Goal: Task Accomplishment & Management: Complete application form

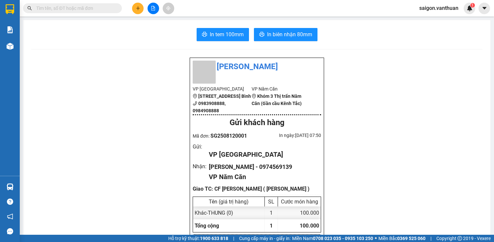
click at [137, 5] on button at bounding box center [138, 9] width 12 height 12
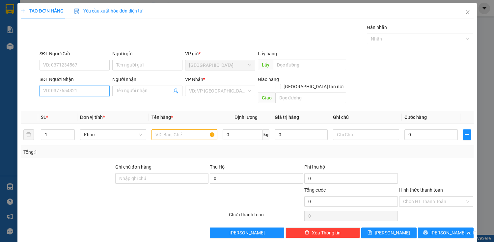
click at [64, 92] on input "SĐT Người Nhận" at bounding box center [75, 91] width 70 height 11
click at [57, 104] on div "0989282800 - [PERSON_NAME]" at bounding box center [75, 103] width 65 height 7
type input "0989282800"
type input "[PERSON_NAME]"
type input "200.000"
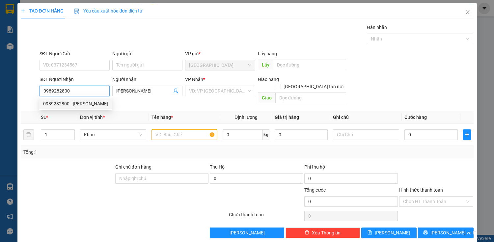
type input "200.000"
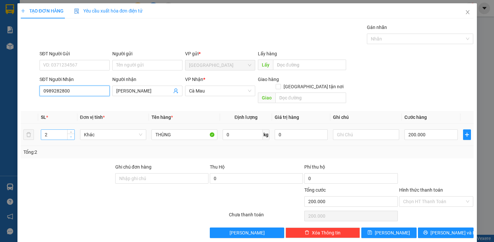
type input "0989282800"
type input "1"
click at [72, 136] on icon "down" at bounding box center [71, 137] width 2 height 2
click at [418, 132] on input "200.000" at bounding box center [431, 135] width 53 height 11
type input "0"
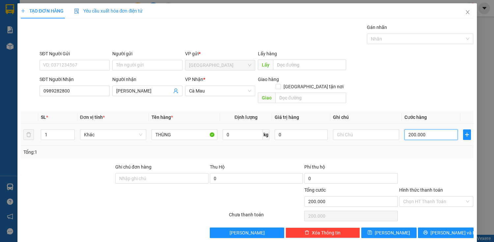
type input "0"
type input "10"
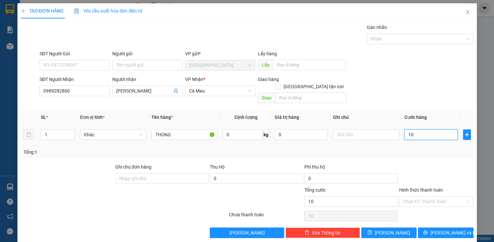
type input "140"
type input "1.400"
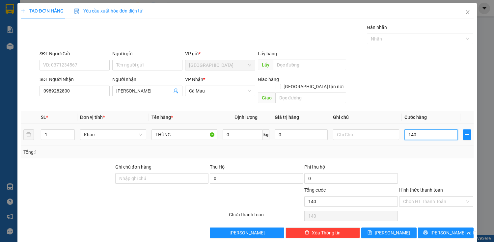
type input "1.400"
type input "14.000"
type input "140.000"
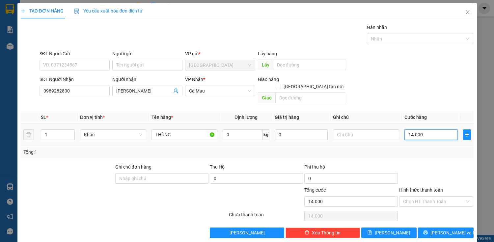
type input "140.000"
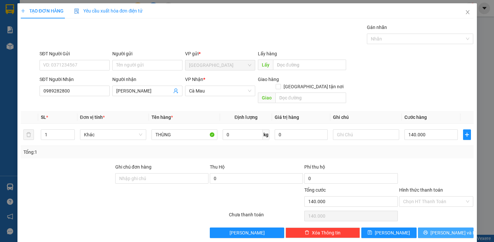
click at [427, 228] on button "[PERSON_NAME] và In" at bounding box center [445, 233] width 55 height 11
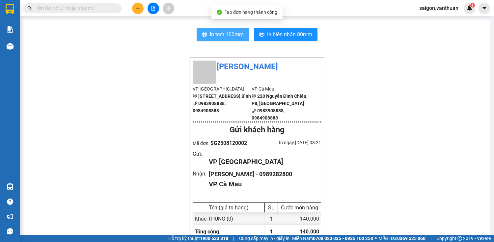
drag, startPoint x: 239, startPoint y: 37, endPoint x: 237, endPoint y: 44, distance: 7.7
click at [239, 37] on span "In tem 100mm" at bounding box center [227, 34] width 34 height 8
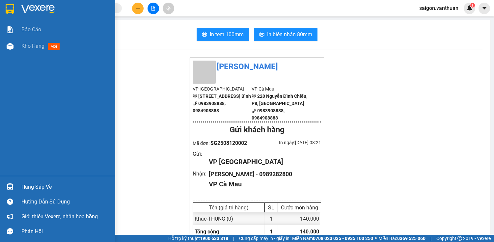
click at [44, 55] on div "Báo cáo Kho hàng mới" at bounding box center [57, 98] width 115 height 155
click at [37, 47] on span "Kho hàng" at bounding box center [32, 46] width 23 height 6
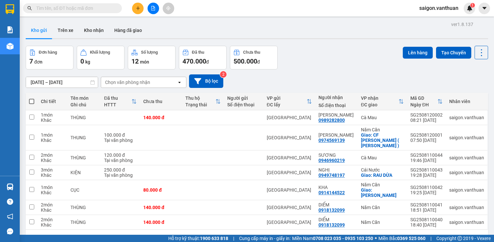
click at [34, 102] on th at bounding box center [32, 101] width 12 height 17
click at [32, 103] on span at bounding box center [31, 101] width 5 height 5
click at [32, 98] on input "checkbox" at bounding box center [32, 98] width 0 height 0
checkbox input "true"
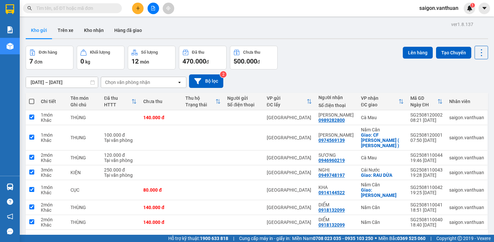
checkbox input "true"
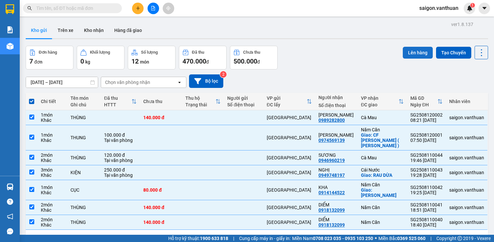
click at [418, 50] on button "Lên hàng" at bounding box center [418, 53] width 30 height 12
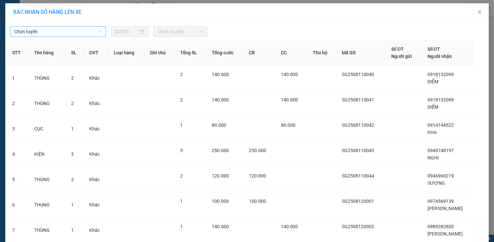
click at [65, 32] on span "Chọn tuyến" at bounding box center [58, 32] width 88 height 10
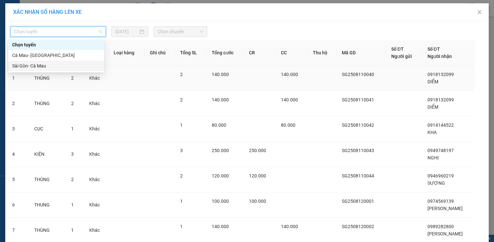
click at [70, 67] on div "Sài Gòn- Cà Mau" at bounding box center [56, 65] width 88 height 7
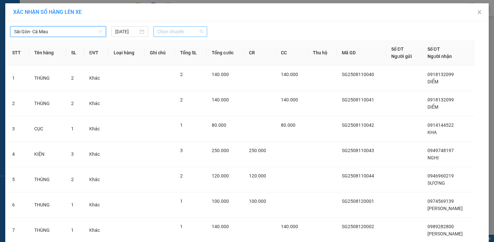
click at [195, 36] on span "Chọn chuyến" at bounding box center [181, 32] width 46 height 10
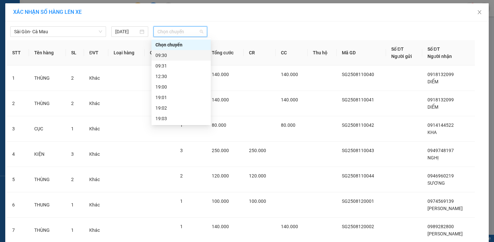
click at [174, 57] on div "09:30" at bounding box center [181, 55] width 51 height 7
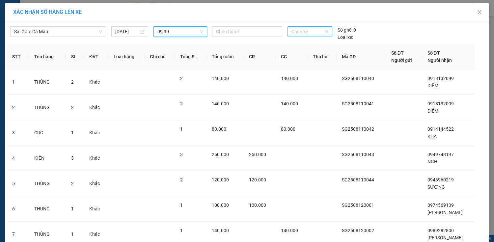
click at [314, 32] on span "Chọn xe" at bounding box center [310, 32] width 37 height 10
click at [255, 34] on div at bounding box center [247, 32] width 67 height 8
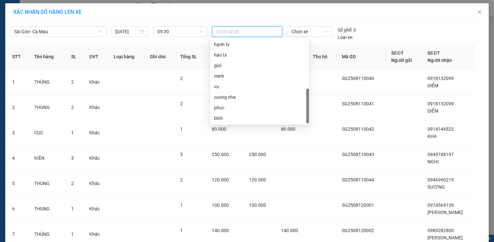
scroll to position [169, 0]
click at [322, 34] on span "Chọn xe" at bounding box center [310, 32] width 37 height 10
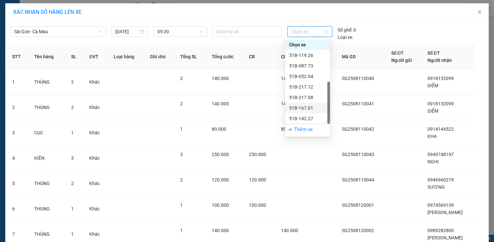
scroll to position [21, 0]
click at [309, 90] on div "51B-167.01" at bounding box center [307, 86] width 37 height 7
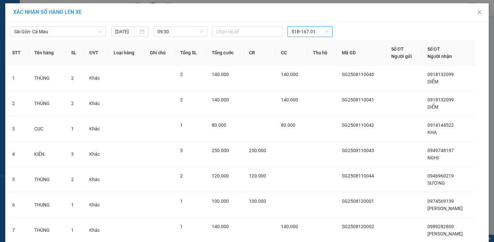
click at [346, 31] on div "Chọn tài xế 51B-167.01 51B-167.01" at bounding box center [310, 31] width 201 height 11
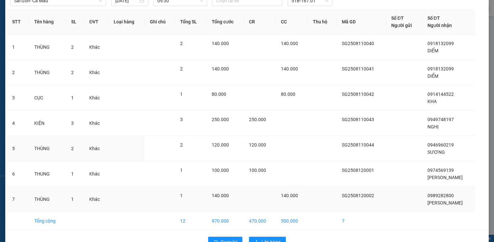
scroll to position [48, 0]
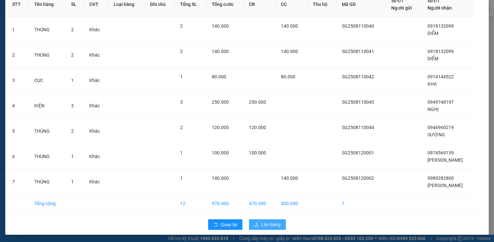
click at [274, 220] on button "Lên hàng" at bounding box center [267, 225] width 37 height 11
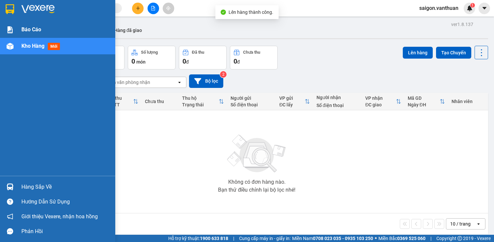
drag, startPoint x: 12, startPoint y: 41, endPoint x: 41, endPoint y: 37, distance: 30.0
click at [41, 37] on div "Báo cáo Kho hàng mới" at bounding box center [57, 98] width 115 height 155
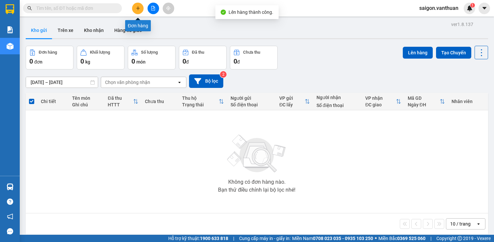
click at [148, 4] on div at bounding box center [153, 9] width 49 height 12
click at [152, 15] on div "Kết quả tìm kiếm ( 0 ) Bộ lọc No Data saigon.vanthuan 1" at bounding box center [247, 8] width 494 height 16
click at [153, 12] on button at bounding box center [154, 9] width 12 height 12
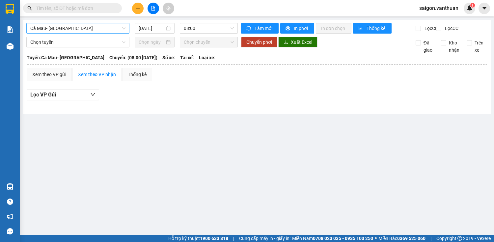
click at [77, 28] on span "Cà Mau- [GEOGRAPHIC_DATA]" at bounding box center [77, 28] width 95 height 10
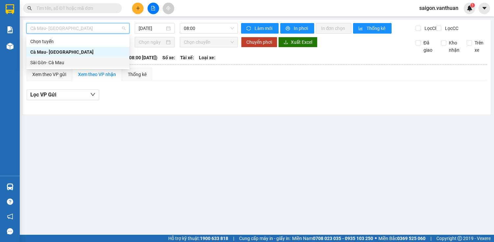
click at [64, 63] on div "Sài Gòn- Cà Mau" at bounding box center [77, 62] width 95 height 7
type input "[DATE]"
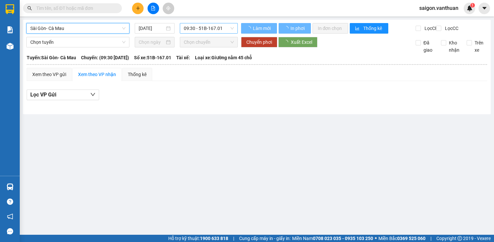
click at [192, 23] on span "09:30 - 51B-167.01" at bounding box center [209, 28] width 50 height 10
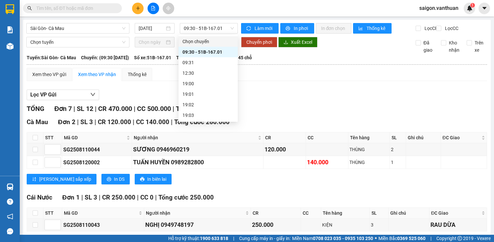
drag, startPoint x: 346, startPoint y: 101, endPoint x: 342, endPoint y: 100, distance: 3.7
click at [345, 101] on div "Lọc VP Gửi" at bounding box center [257, 95] width 461 height 11
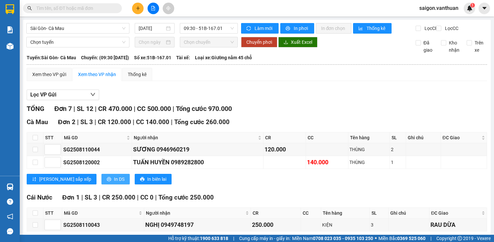
click at [114, 183] on span "In DS" at bounding box center [119, 179] width 11 height 7
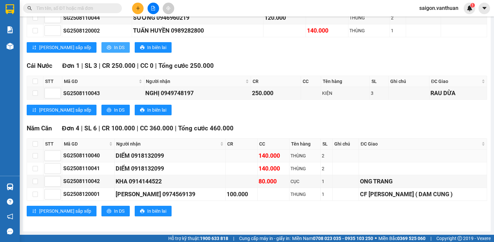
scroll to position [135, 0]
click at [88, 116] on div "Cái Nước Đơn 1 | SL 3 | CR 250.000 | CC 0 | Tổng cước 250.000 STT Mã GD Người…" at bounding box center [257, 90] width 461 height 59
click at [114, 110] on span "In DS" at bounding box center [119, 109] width 11 height 7
click at [114, 212] on span "In DS" at bounding box center [119, 211] width 11 height 7
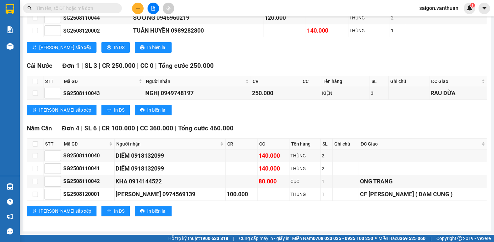
drag, startPoint x: 271, startPoint y: 72, endPoint x: 134, endPoint y: 7, distance: 151.4
click at [134, 7] on button at bounding box center [138, 9] width 12 height 12
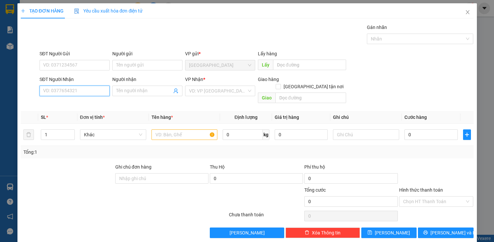
click at [67, 91] on input "SĐT Người Nhận" at bounding box center [75, 91] width 70 height 11
type input "0944082734"
click at [67, 104] on div "0944082734 - TRUNG" at bounding box center [74, 103] width 62 height 7
type input "TRUNG"
type input "90.000"
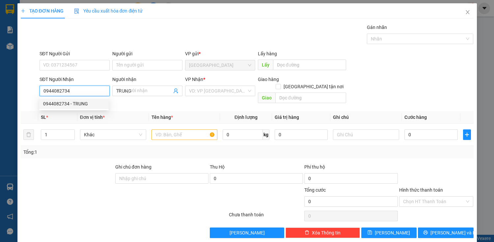
type input "90.000"
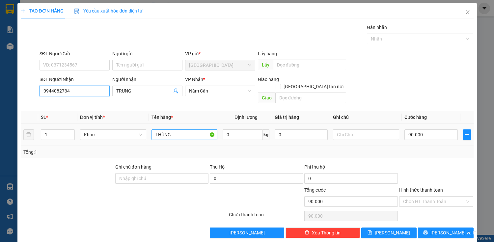
type input "0944082734"
click at [174, 130] on input "THÙNG" at bounding box center [185, 135] width 66 height 11
type input "T"
type input "KIỆN"
click at [413, 130] on input "90.000" at bounding box center [431, 135] width 53 height 11
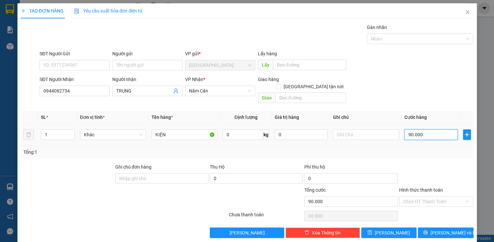
type input "0"
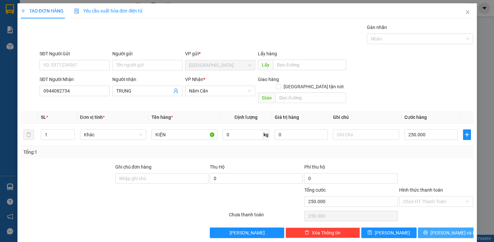
click at [439, 229] on span "[PERSON_NAME] và In" at bounding box center [454, 232] width 46 height 7
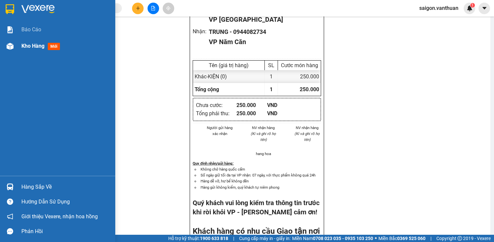
click at [8, 48] on img at bounding box center [10, 46] width 7 height 7
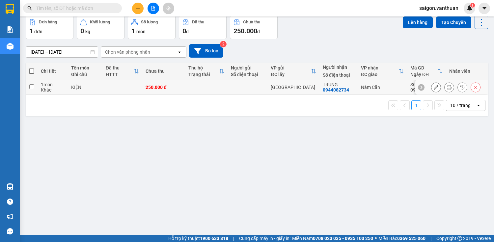
click at [434, 90] on icon at bounding box center [436, 87] width 5 height 5
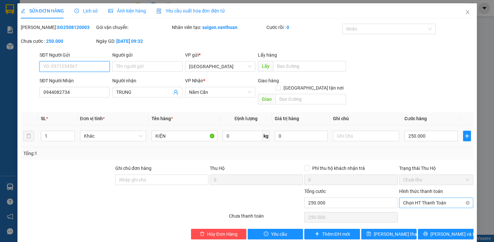
click at [432, 198] on span "Chọn HT Thanh Toán" at bounding box center [436, 203] width 67 height 10
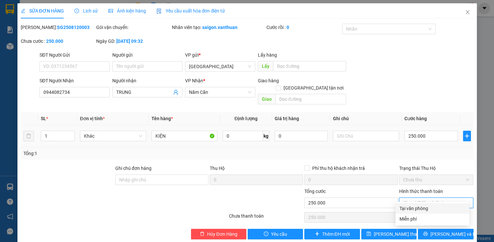
drag, startPoint x: 432, startPoint y: 200, endPoint x: 432, endPoint y: 205, distance: 4.9
click at [432, 204] on div "Total Paid Fee 0 Total UnPaid Fee 250.000 Cash Collection Total Fee Mã ĐH: SG25…" at bounding box center [247, 132] width 453 height 216
click at [432, 209] on div "Tại văn phòng" at bounding box center [433, 208] width 66 height 7
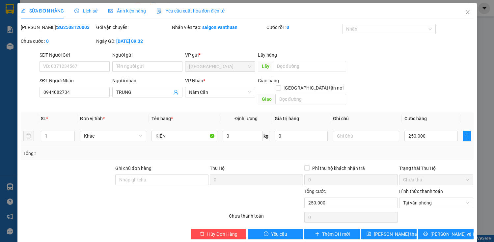
click at [432, 221] on div "Total Paid Fee 0 Total UnPaid Fee 250.000 Cash Collection Total Fee Mã ĐH: SG25…" at bounding box center [247, 132] width 453 height 216
click at [428, 232] on icon "printer" at bounding box center [426, 234] width 5 height 5
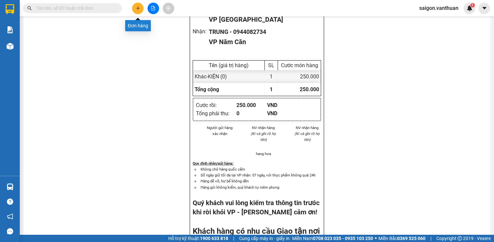
click at [140, 3] on button at bounding box center [138, 9] width 12 height 12
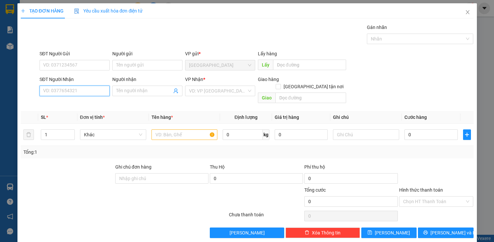
click at [71, 89] on input "SĐT Người Nhận" at bounding box center [75, 91] width 70 height 11
click at [54, 105] on div "0945777565 - KHANH" at bounding box center [74, 103] width 62 height 7
type input "0945777565"
type input "KHANH"
checkbox input "true"
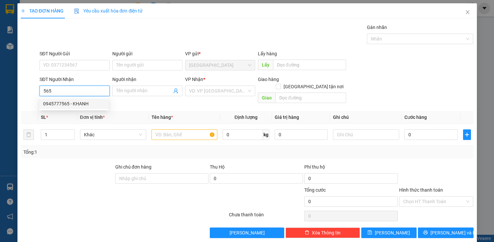
type input "RAU DỪA"
type input "190.000"
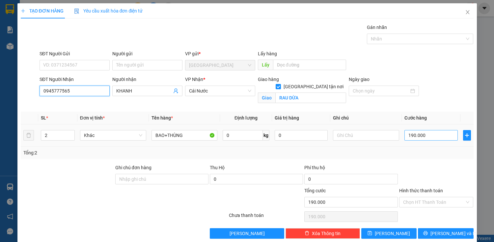
type input "0945777565"
click at [417, 138] on input "190.000" at bounding box center [431, 135] width 53 height 11
click at [416, 138] on input "190.000" at bounding box center [431, 135] width 53 height 11
type input "0"
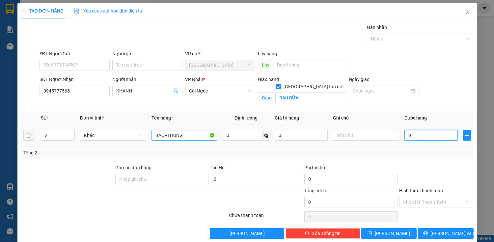
type input "0"
type input "BAHÙNG"
type input "0"
click at [167, 137] on input "HÙNG" at bounding box center [185, 135] width 66 height 11
type input "THÙNG"
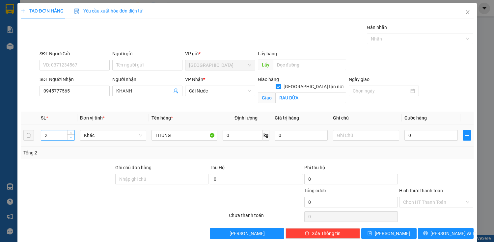
type input "1"
click at [70, 138] on span "down" at bounding box center [71, 138] width 4 height 4
click at [417, 139] on input "0" at bounding box center [431, 135] width 53 height 11
type input "70"
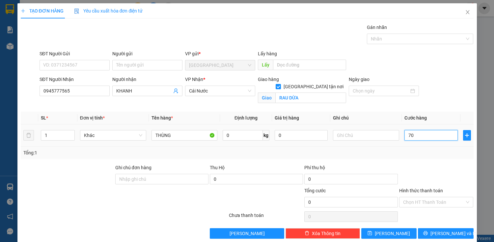
type input "70"
type input "0"
type input "70/"
type input "70"
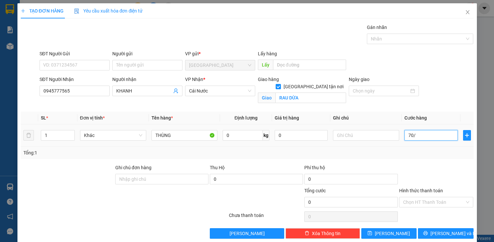
type input "70"
type input "700"
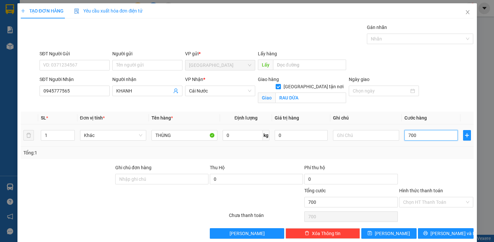
type input "7.000"
type input "70.000"
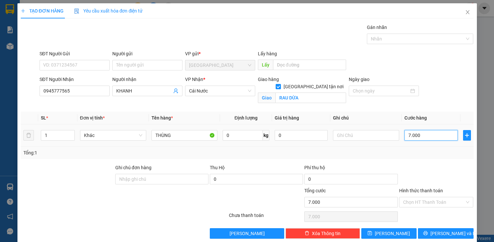
type input "70.000"
drag, startPoint x: 406, startPoint y: 136, endPoint x: 407, endPoint y: 139, distance: 3.6
click at [406, 137] on input "70.000" at bounding box center [431, 135] width 53 height 11
click at [407, 136] on input "70.000" at bounding box center [431, 135] width 53 height 11
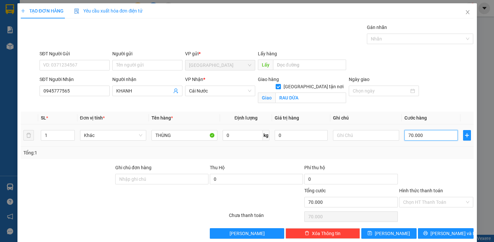
click at [407, 136] on input "70.000" at bounding box center [431, 135] width 53 height 11
type input "8"
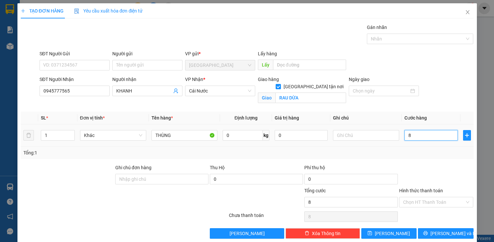
type input "0"
click at [442, 228] on button "[PERSON_NAME] và In" at bounding box center [445, 233] width 55 height 11
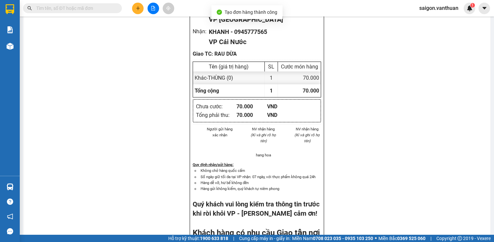
drag, startPoint x: 344, startPoint y: 181, endPoint x: 200, endPoint y: 39, distance: 202.8
click at [138, 7] on icon "plus" at bounding box center [138, 8] width 0 height 4
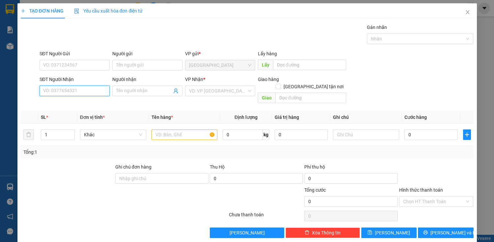
click at [69, 94] on input "SĐT Người Nhận" at bounding box center [75, 91] width 70 height 11
type input "0984777772"
click at [58, 102] on div "0984777772 - DU" at bounding box center [74, 103] width 62 height 7
type input "DU"
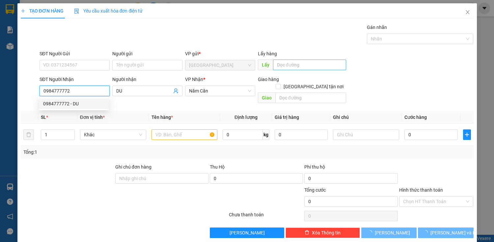
type input "160.000"
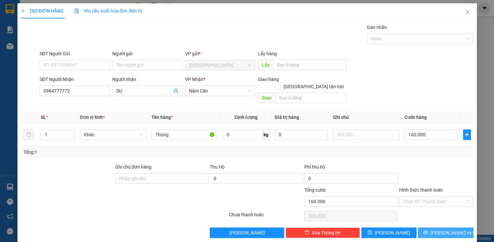
click at [450, 229] on span "[PERSON_NAME] và In" at bounding box center [454, 232] width 46 height 7
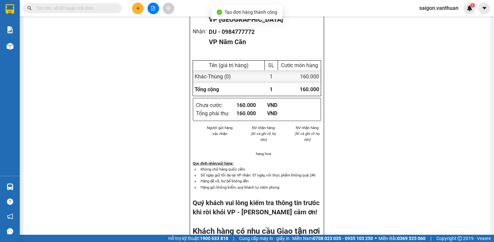
click at [138, 4] on button at bounding box center [138, 9] width 12 height 12
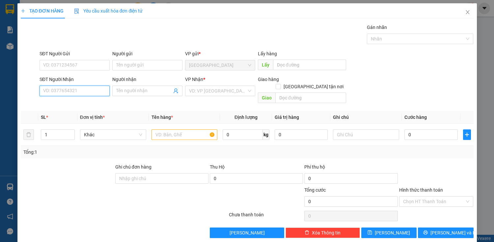
click at [83, 88] on input "SĐT Người Nhận" at bounding box center [75, 91] width 70 height 11
drag, startPoint x: 77, startPoint y: 102, endPoint x: 80, endPoint y: 98, distance: 4.7
click at [77, 101] on div "0848606603 - CÔ HỘI" at bounding box center [74, 103] width 62 height 7
type input "0848606603"
type input "CÔ HỘI"
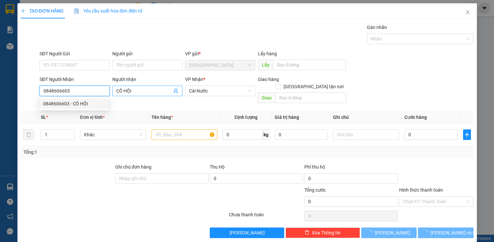
type input "80.000"
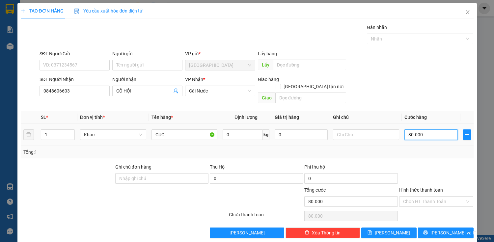
click at [414, 130] on input "80.000" at bounding box center [431, 135] width 53 height 11
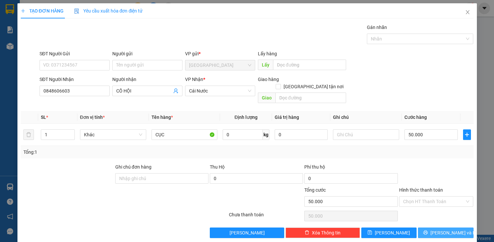
click at [444, 229] on span "[PERSON_NAME] và In" at bounding box center [454, 232] width 46 height 7
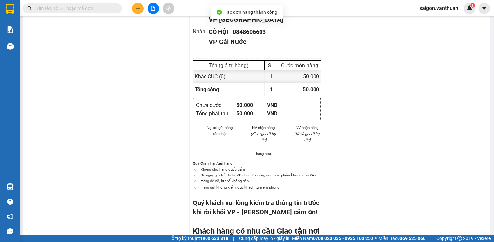
click at [137, 9] on icon "plus" at bounding box center [138, 8] width 5 height 5
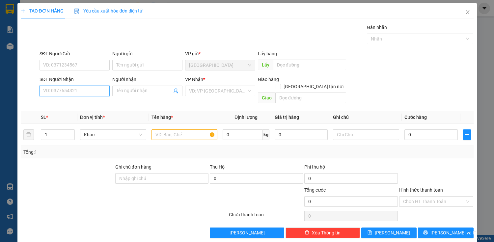
click at [75, 93] on input "SĐT Người Nhận" at bounding box center [75, 91] width 70 height 11
click at [85, 105] on div "0919921124 - THƠ" at bounding box center [74, 103] width 62 height 7
type input "0919921124"
type input "THƠ"
checkbox input "true"
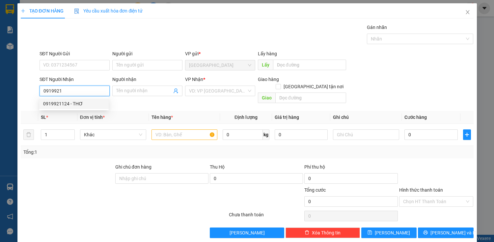
type input "RACH TAU"
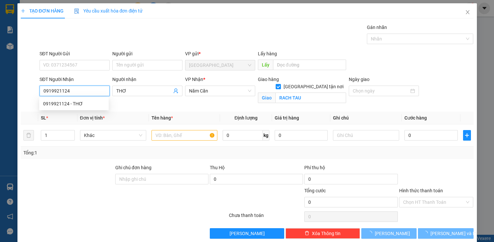
type input "120.000"
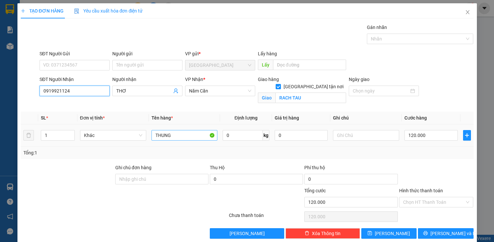
type input "0919921124"
drag, startPoint x: 179, startPoint y: 136, endPoint x: 144, endPoint y: 134, distance: 34.7
click at [147, 134] on tr "1 Khác THUNG 0 kg 0 120.000" at bounding box center [247, 136] width 453 height 22
type input "D"
type input "ĐIỆN THOẠI"
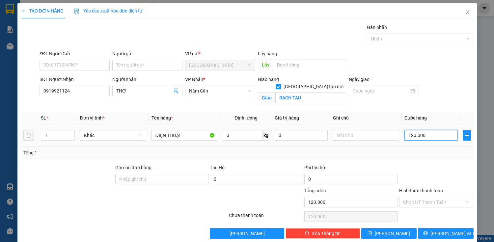
type input "8"
type input "80"
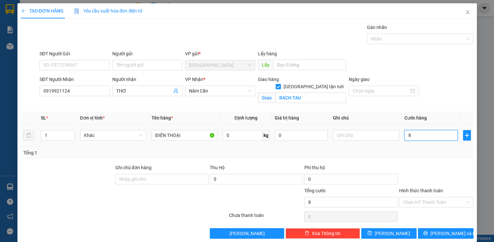
type input "80"
type input "800"
type input "8.000"
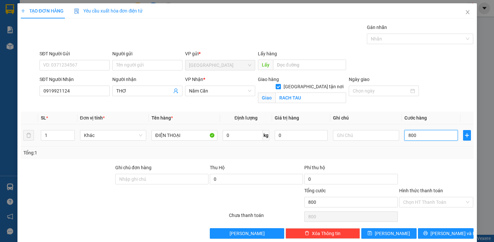
type input "8.000"
type input "80.000"
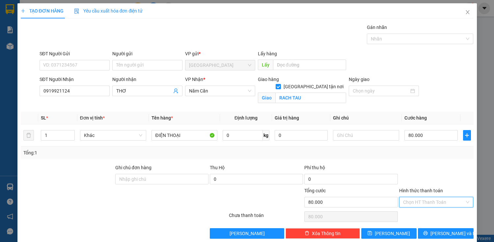
click at [444, 201] on input "Hình thức thanh toán" at bounding box center [434, 202] width 62 height 10
click at [418, 216] on div "Tại văn phòng" at bounding box center [433, 214] width 66 height 7
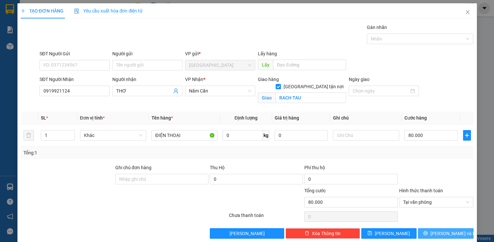
click at [450, 232] on span "[PERSON_NAME] và In" at bounding box center [454, 233] width 46 height 7
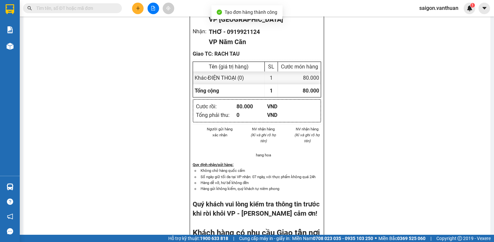
click at [76, 5] on input "text" at bounding box center [75, 8] width 78 height 7
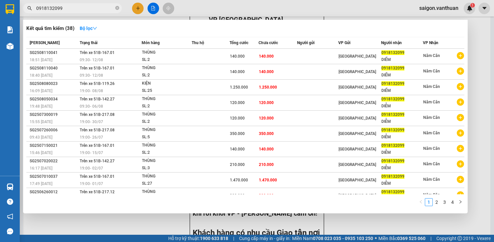
type input "0918132099"
click at [476, 40] on div at bounding box center [247, 121] width 494 height 242
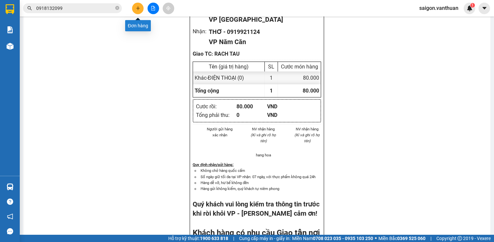
click at [139, 5] on button at bounding box center [138, 9] width 12 height 12
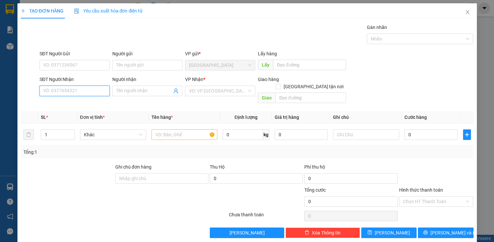
click at [49, 92] on input "SĐT Người Nhận" at bounding box center [75, 91] width 70 height 11
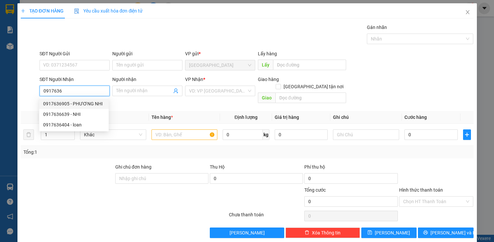
click at [76, 105] on div "0917636905 - PHƯƠNG NHI" at bounding box center [74, 103] width 62 height 7
type input "0917636905"
type input "PHƯƠNG NHI"
checkbox input "true"
type input "RACH GOC"
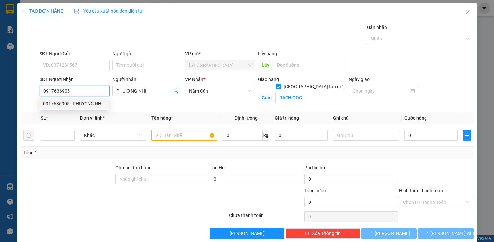
type input "90.000"
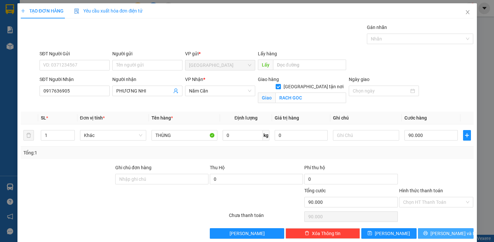
click at [440, 232] on span "[PERSON_NAME] và In" at bounding box center [454, 233] width 46 height 7
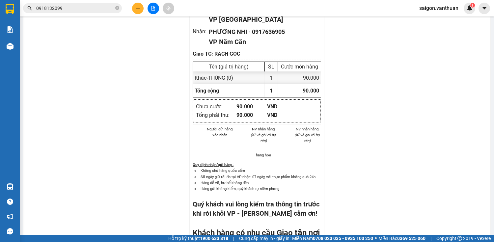
click at [139, 7] on icon "plus" at bounding box center [138, 8] width 5 height 5
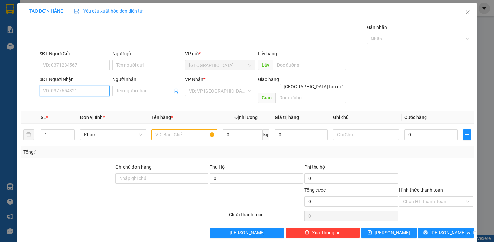
click at [57, 88] on input "SĐT Người Nhận" at bounding box center [75, 91] width 70 height 11
type input "0911514551"
click at [124, 86] on span at bounding box center [147, 91] width 70 height 11
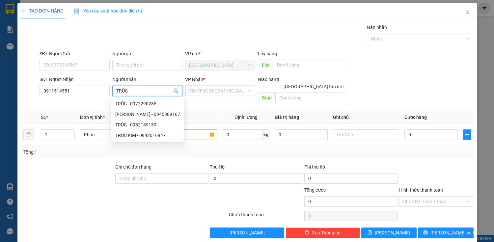
type input "TRÚC"
click at [218, 91] on input "search" at bounding box center [218, 91] width 58 height 10
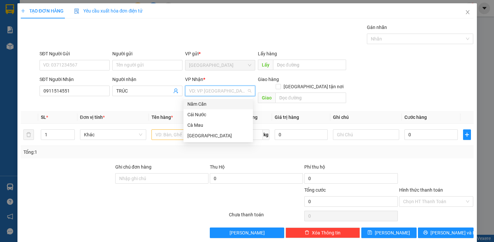
click at [208, 103] on div "Năm Căn" at bounding box center [219, 104] width 62 height 7
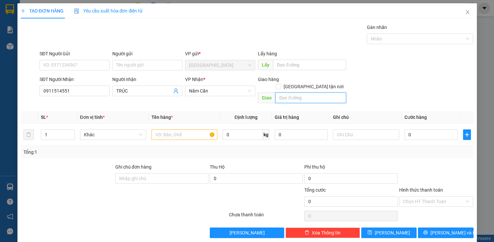
click at [282, 93] on input "text" at bounding box center [311, 98] width 71 height 11
click at [281, 84] on input "[GEOGRAPHIC_DATA] tận nơi" at bounding box center [278, 86] width 5 height 5
checkbox input "true"
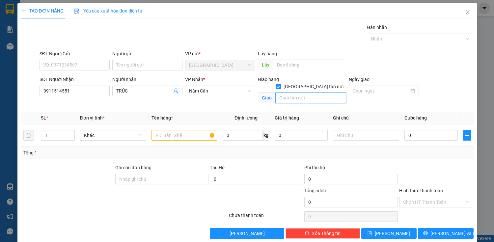
click at [290, 93] on input "text" at bounding box center [311, 98] width 71 height 11
type input "KHAI LONG"
click at [173, 136] on input "text" at bounding box center [185, 135] width 66 height 11
type input "T"
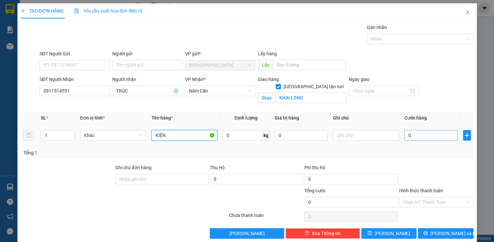
type input "KIỆN"
click at [418, 137] on input "0" at bounding box center [431, 135] width 53 height 11
type input "2"
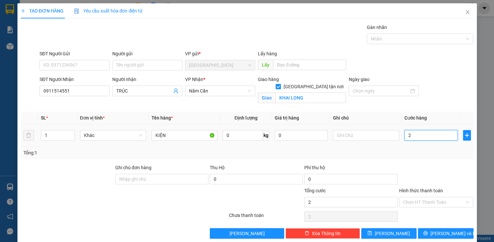
type input "25"
type input "250"
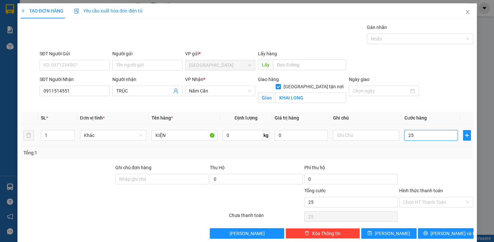
type input "250"
type input "2.500"
type input "25.000"
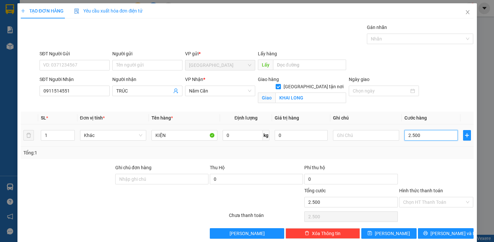
type input "25.000"
type input "250.000"
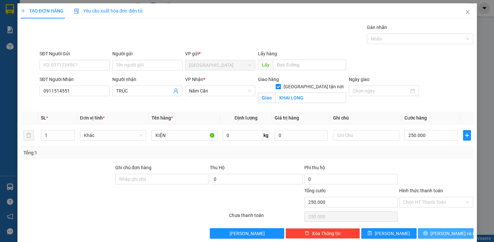
click at [440, 228] on button "[PERSON_NAME] và In" at bounding box center [445, 233] width 55 height 11
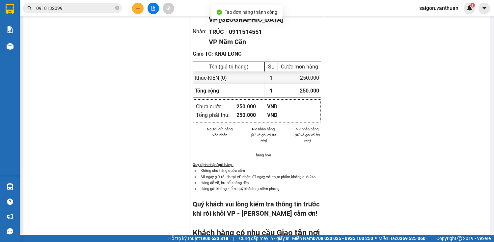
drag, startPoint x: 0, startPoint y: 218, endPoint x: 27, endPoint y: 254, distance: 45.0
click at [137, 5] on button at bounding box center [138, 9] width 12 height 12
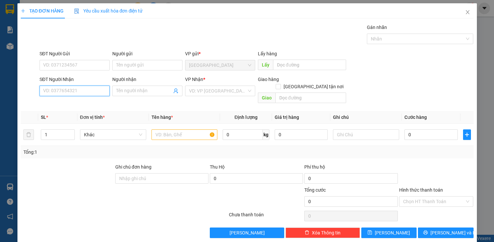
click at [69, 90] on input "SĐT Người Nhận" at bounding box center [75, 91] width 70 height 11
click at [74, 113] on div "0919606603 - CÔ HỘI" at bounding box center [74, 114] width 62 height 7
type input "0919606603"
type input "CÔ HỘI"
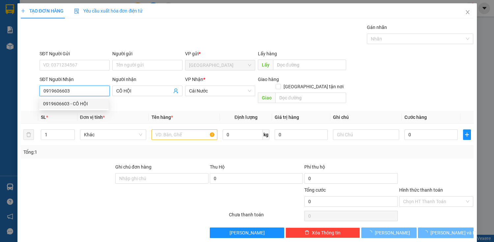
type input "80.000"
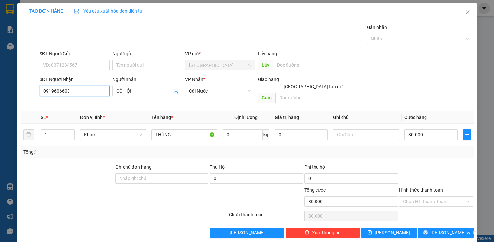
type input "0919606603"
click at [416, 132] on input "80.000" at bounding box center [431, 135] width 53 height 11
type input "0"
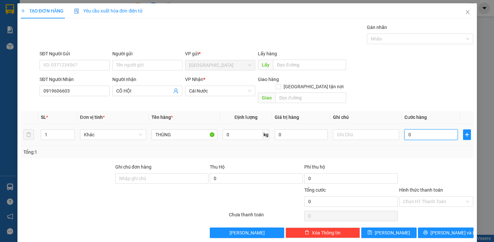
type input "70"
type input "700"
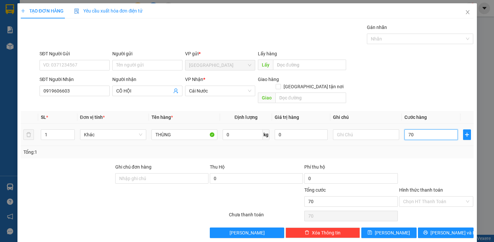
type input "700"
type input "7.000"
type input "70.000"
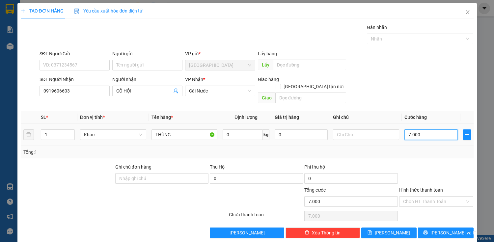
type input "70.000"
type input "7.000"
type input "700"
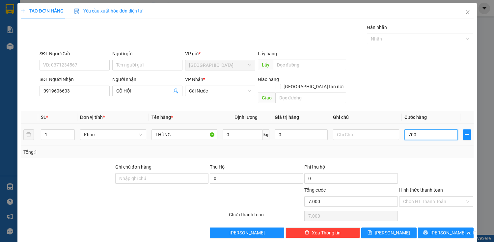
type input "70"
type input "7"
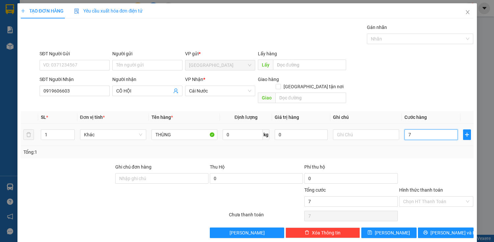
type input "0"
type input "60"
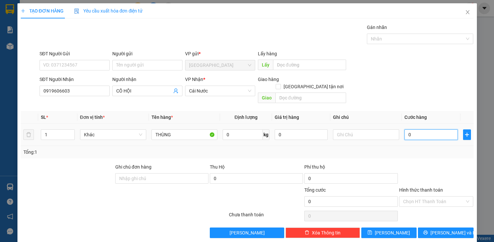
type input "60"
type input "600"
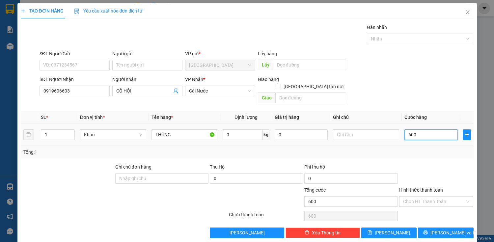
type input "6.000"
type input "60.000"
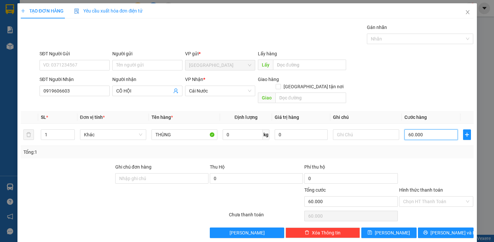
type input "60.000"
click at [140, 85] on div "Người nhận" at bounding box center [147, 81] width 70 height 10
click at [140, 87] on input "CÔ HỘI" at bounding box center [144, 90] width 56 height 7
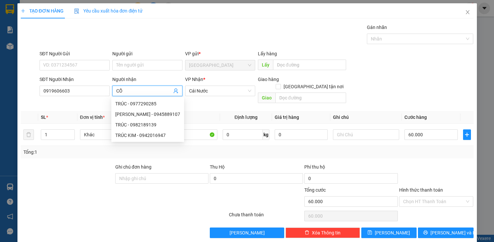
type input "C"
type input "CHI"
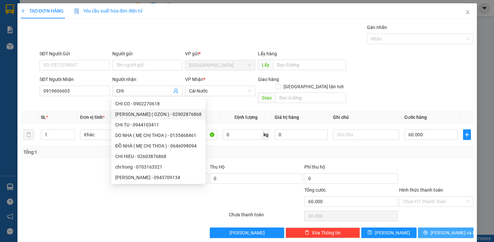
click at [446, 229] on span "[PERSON_NAME] và In" at bounding box center [454, 232] width 46 height 7
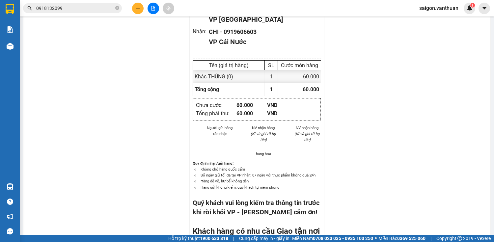
click at [211, 26] on div "In tem 100mm In biên nhận 80mm Vân Thuận VP [GEOGRAPHIC_DATA] [STREET_ADDRESS] …" at bounding box center [256, 166] width 467 height 562
